Goal: Task Accomplishment & Management: Manage account settings

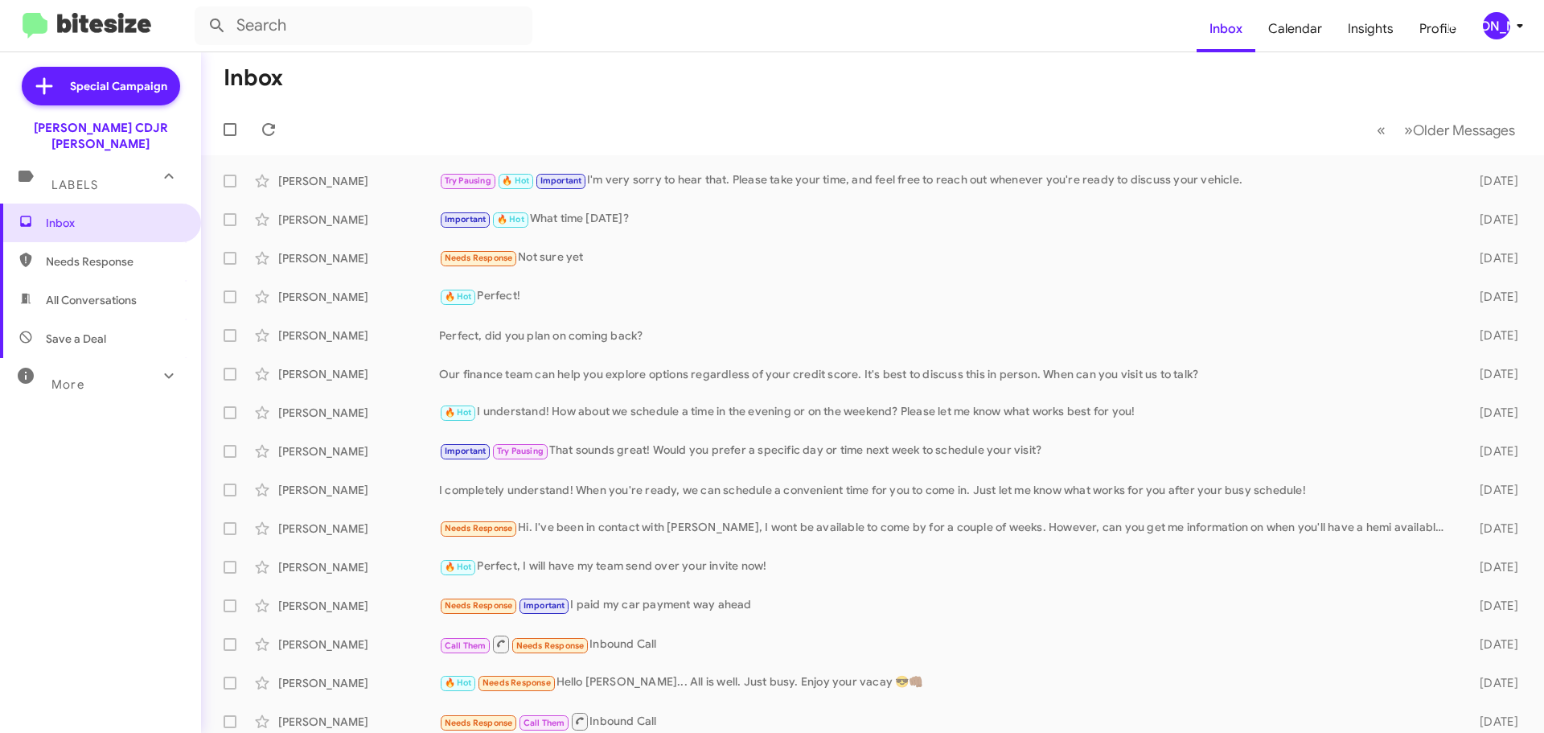
click at [1496, 23] on div "[PERSON_NAME]" at bounding box center [1496, 25] width 27 height 27
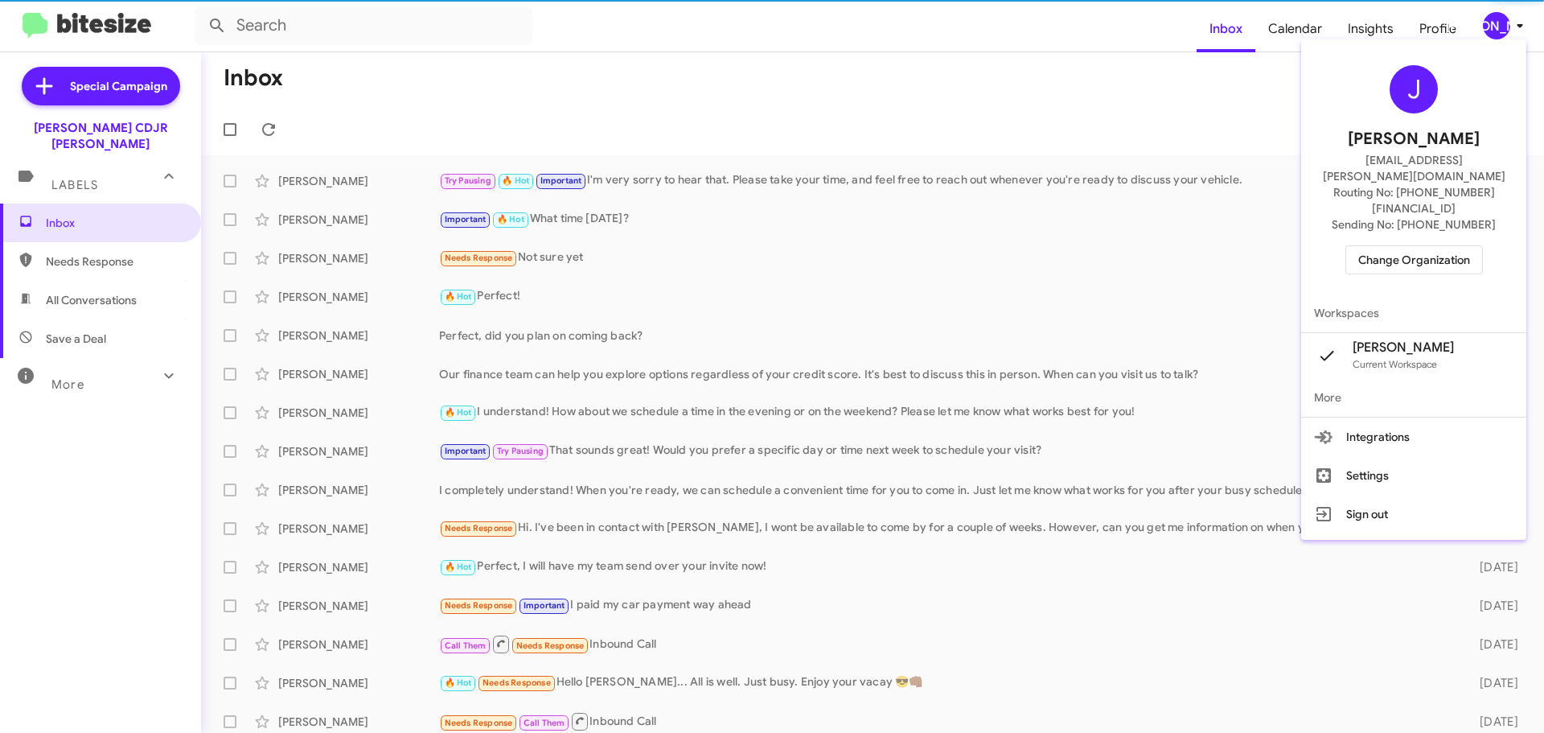
click at [1425, 246] on span "Change Organization" at bounding box center [1415, 259] width 112 height 27
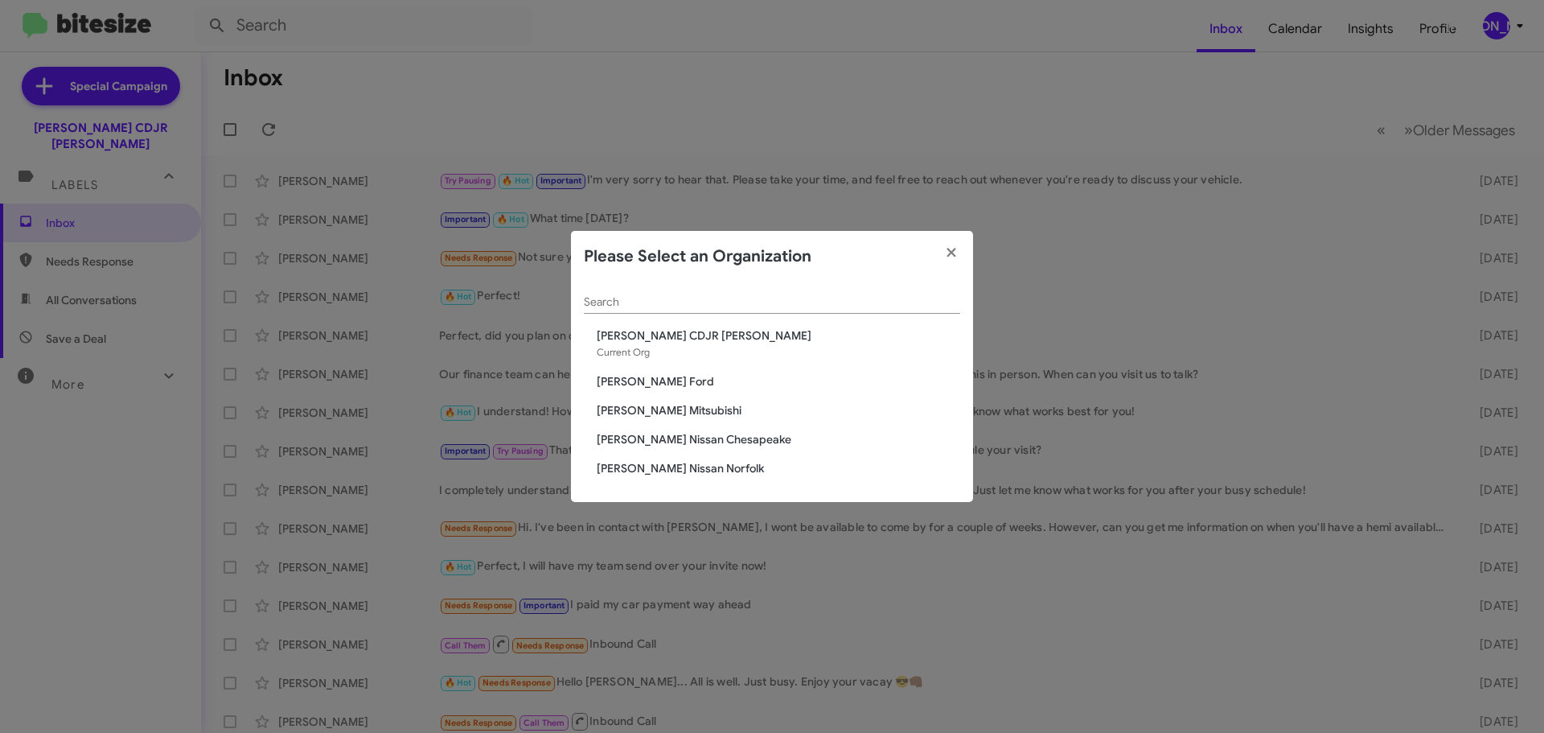
click at [684, 411] on span "[PERSON_NAME] Mitsubishi" at bounding box center [779, 410] width 364 height 16
